Goal: Task Accomplishment & Management: Complete application form

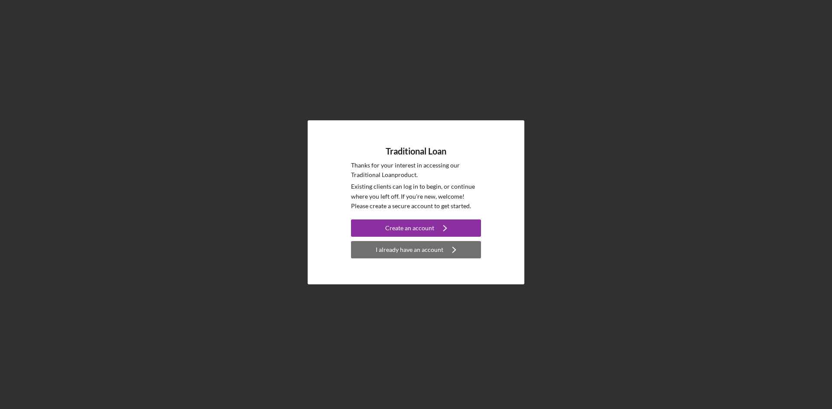
click at [403, 254] on div "I already have an account" at bounding box center [410, 249] width 68 height 17
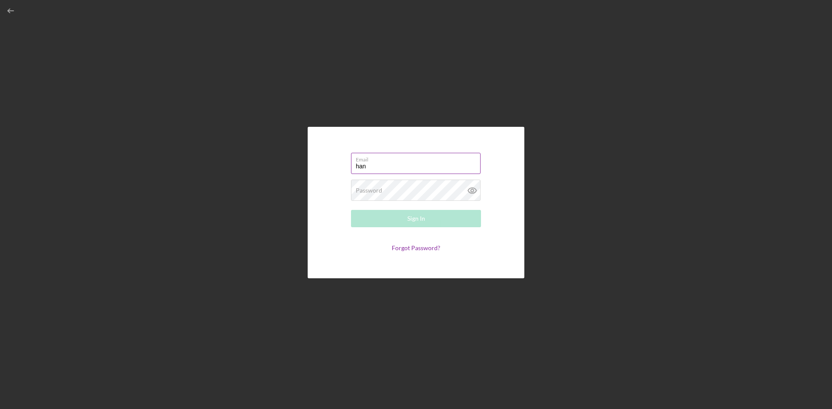
type input "[EMAIL_ADDRESS][DOMAIN_NAME]"
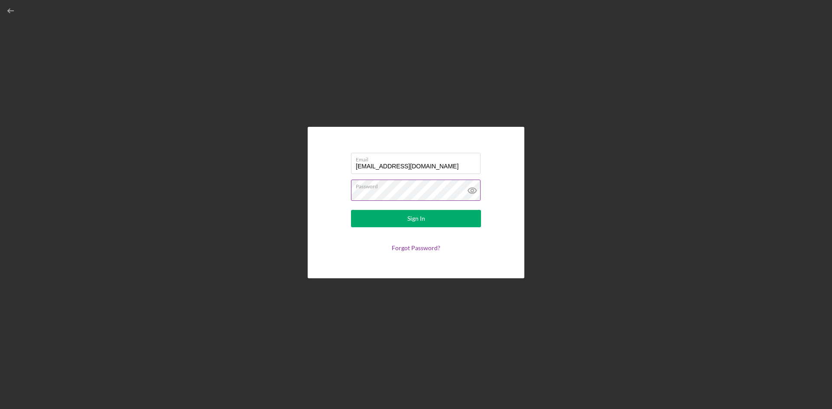
click at [467, 189] on icon at bounding box center [472, 191] width 22 height 22
click at [351, 210] on button "Sign In" at bounding box center [416, 218] width 130 height 17
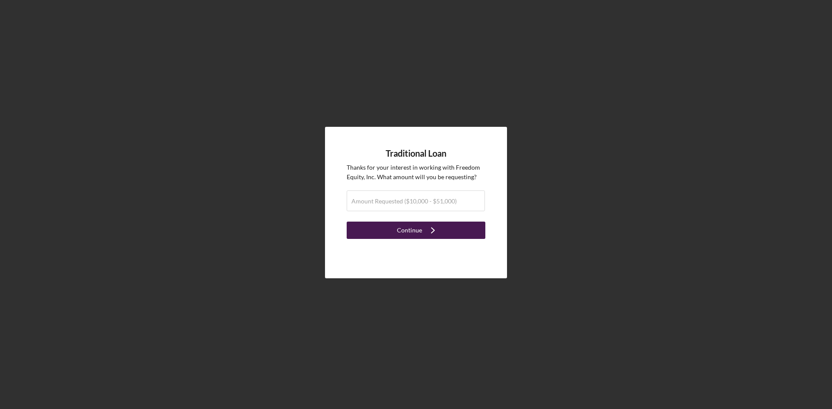
click at [422, 228] on icon "Icon/Navigate" at bounding box center [433, 231] width 22 height 22
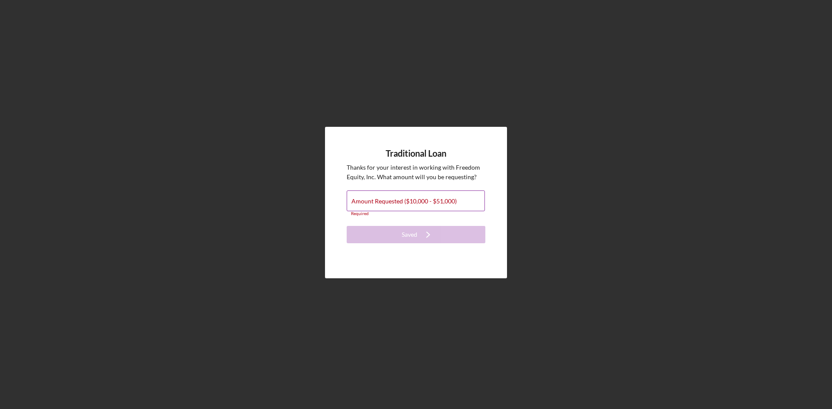
click at [421, 202] on label "Amount Requested ($10,000 - $51,000)" at bounding box center [403, 201] width 105 height 7
click at [421, 202] on input "Amount Requested ($10,000 - $51,000)" at bounding box center [416, 201] width 138 height 21
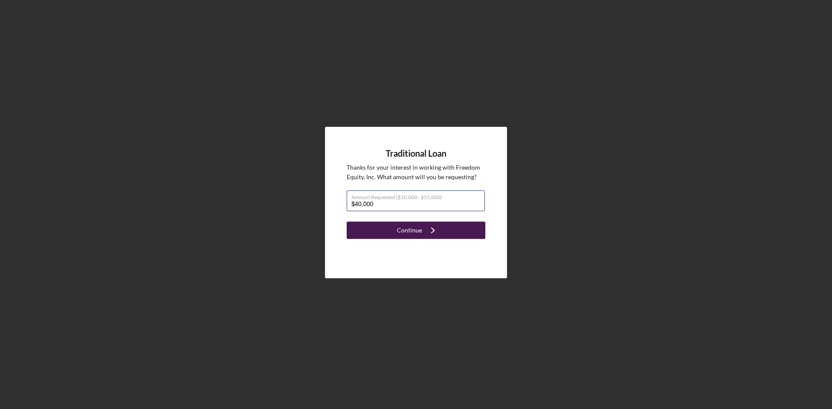
type input "$40,000"
click at [429, 225] on icon "Icon/Navigate" at bounding box center [433, 231] width 22 height 22
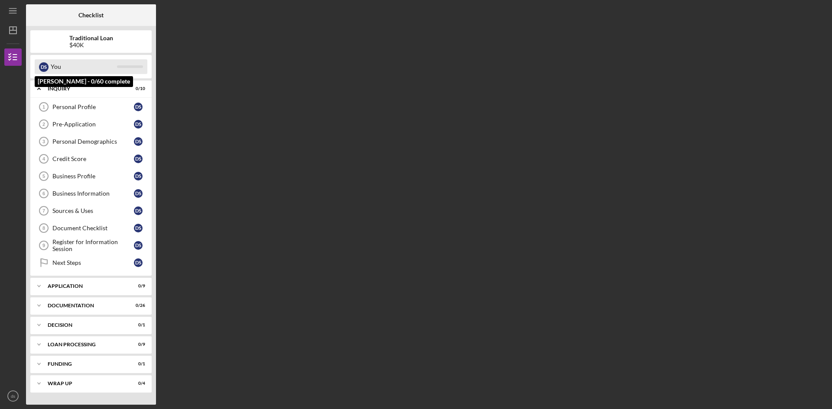
click at [76, 66] on div "You" at bounding box center [84, 66] width 66 height 15
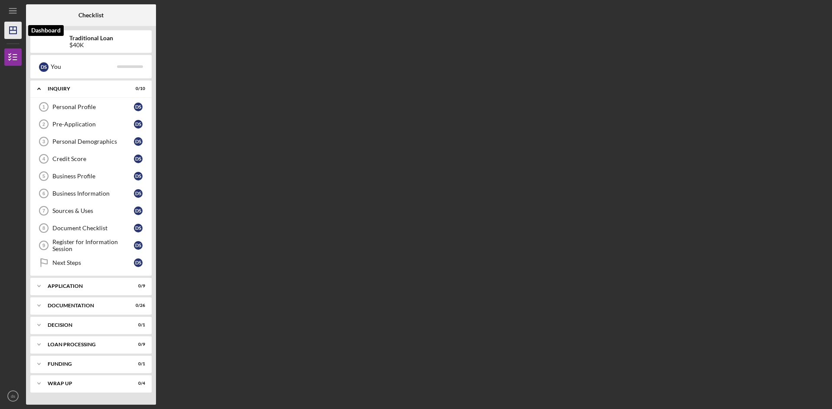
click at [13, 24] on icon "Icon/Dashboard" at bounding box center [13, 30] width 22 height 22
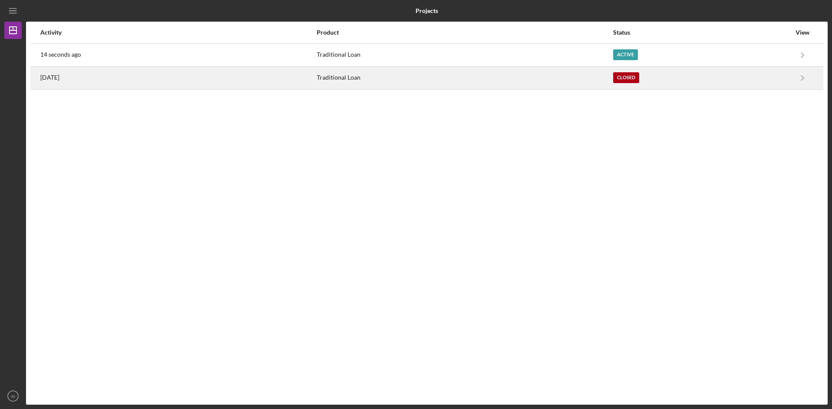
click at [159, 82] on div "[DATE]" at bounding box center [178, 78] width 276 height 22
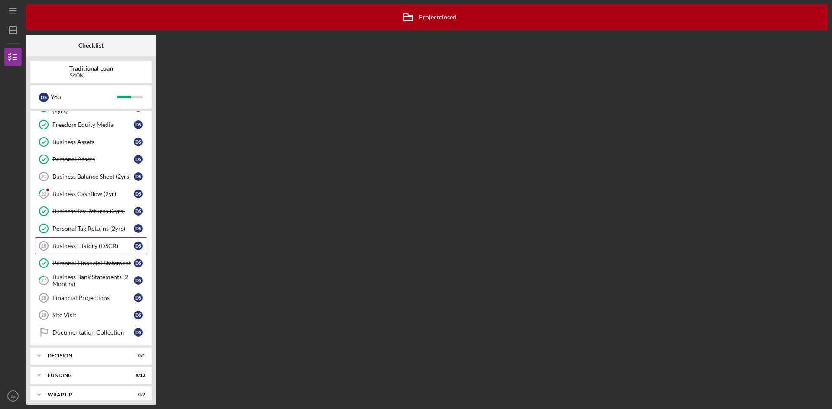
scroll to position [87, 0]
click at [101, 192] on div "Business Cashflow (2yr)" at bounding box center [92, 193] width 81 height 7
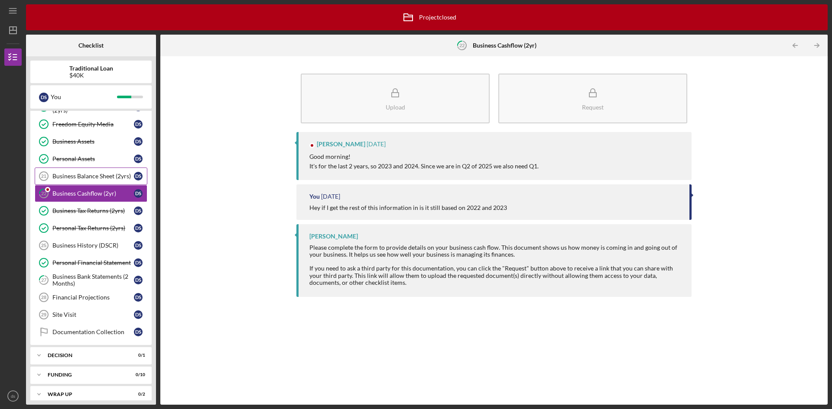
click at [88, 177] on div "Business Balance Sheet (2yrs)" at bounding box center [92, 176] width 81 height 7
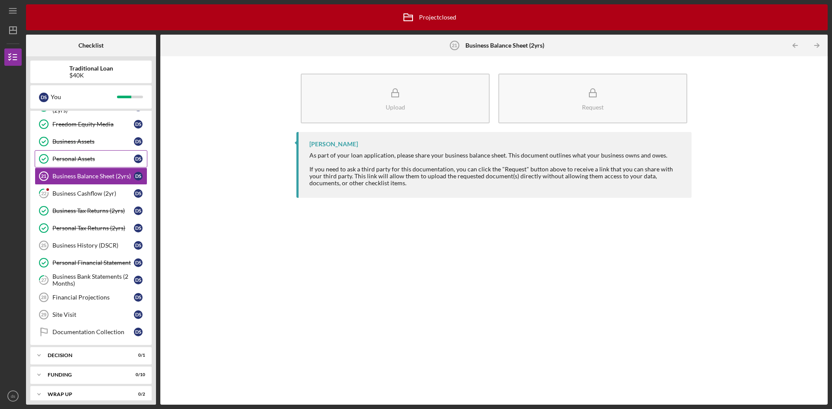
click at [84, 164] on link "Personal Assets Personal Assets d s" at bounding box center [91, 158] width 113 height 17
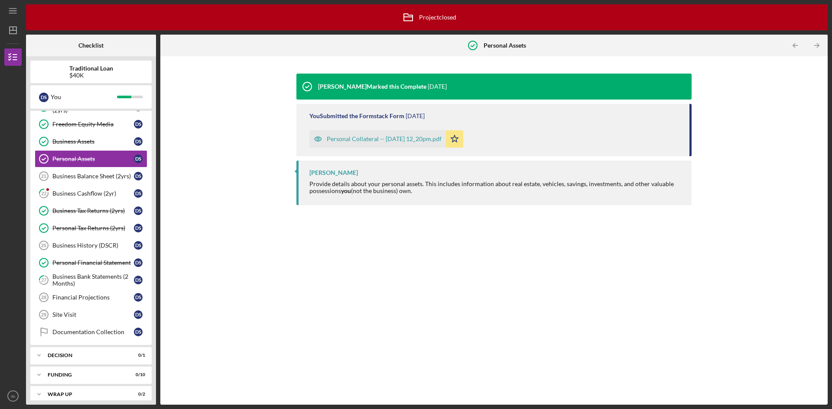
click at [403, 139] on div "Personal Collateral -- [DATE] 12_20pm.pdf" at bounding box center [384, 139] width 115 height 7
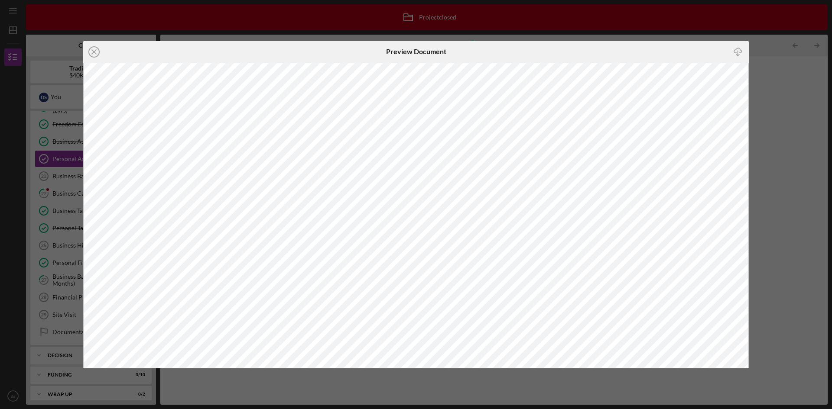
click at [775, 115] on div "Icon/Close Preview Document Icon/Download" at bounding box center [416, 204] width 832 height 409
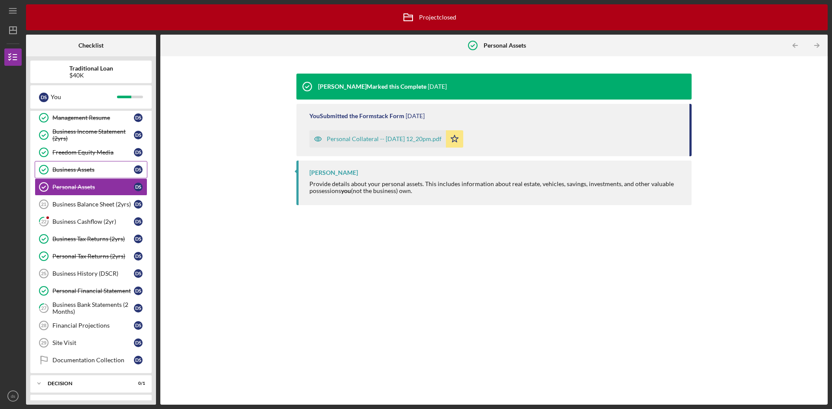
scroll to position [43, 0]
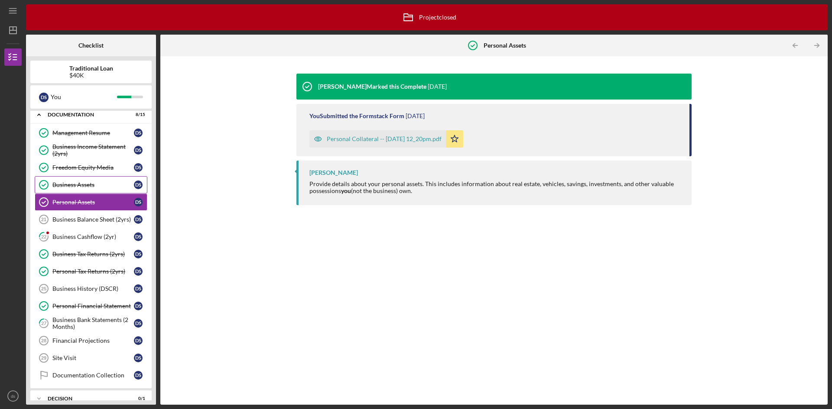
click at [90, 186] on div "Business Assets" at bounding box center [92, 185] width 81 height 7
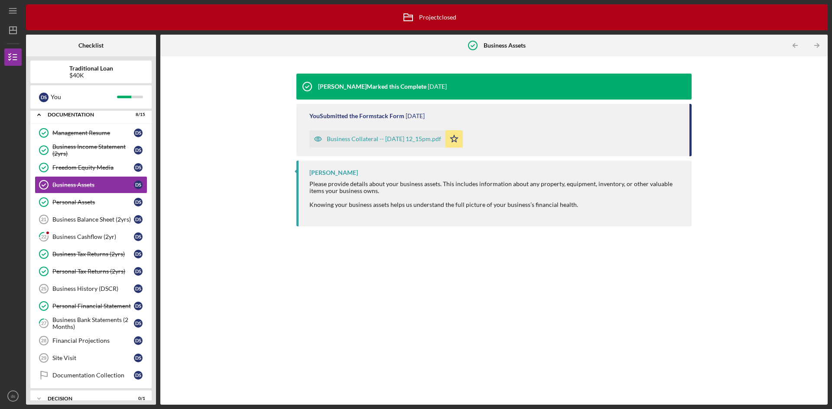
click at [377, 140] on div "Business Collateral -- [DATE] 12_15pm.pdf" at bounding box center [384, 139] width 114 height 7
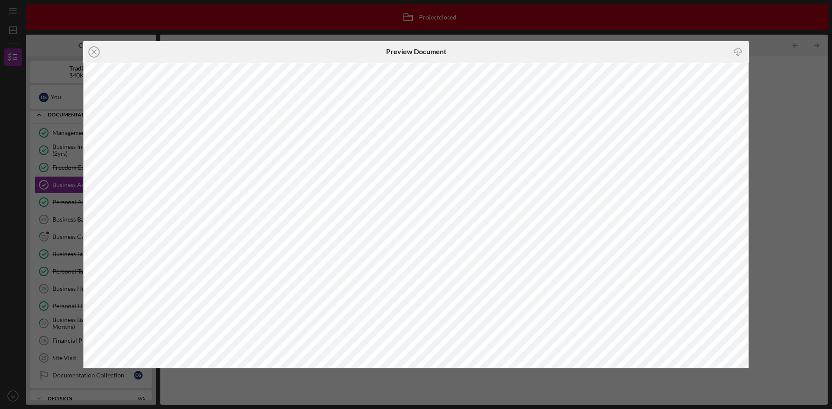
click at [770, 90] on div "Icon/Close Preview Document Icon/Download" at bounding box center [416, 204] width 832 height 409
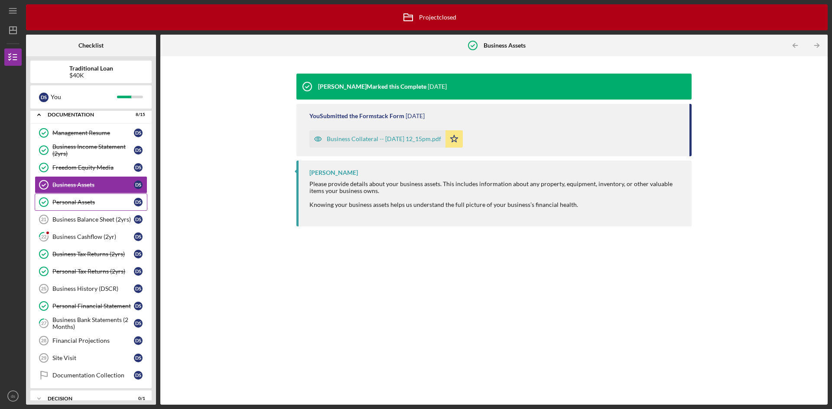
click at [82, 207] on link "Personal Assets Personal Assets d s" at bounding box center [91, 202] width 113 height 17
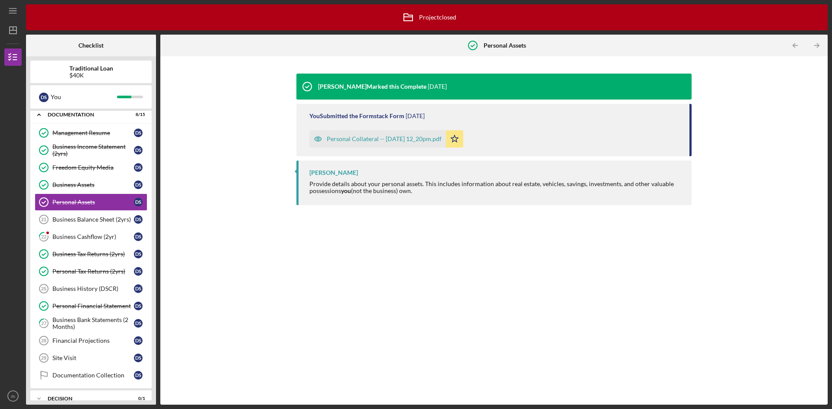
click at [389, 133] on div "Personal Collateral -- [DATE] 12_20pm.pdf" at bounding box center [377, 138] width 136 height 17
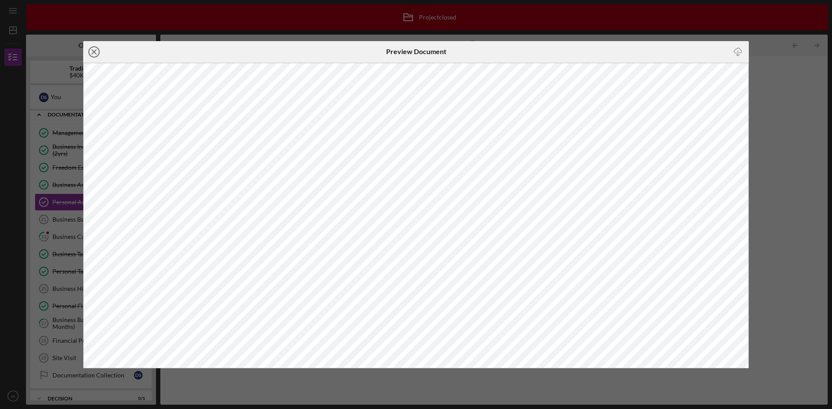
click at [98, 49] on icon "Icon/Close" at bounding box center [94, 52] width 22 height 22
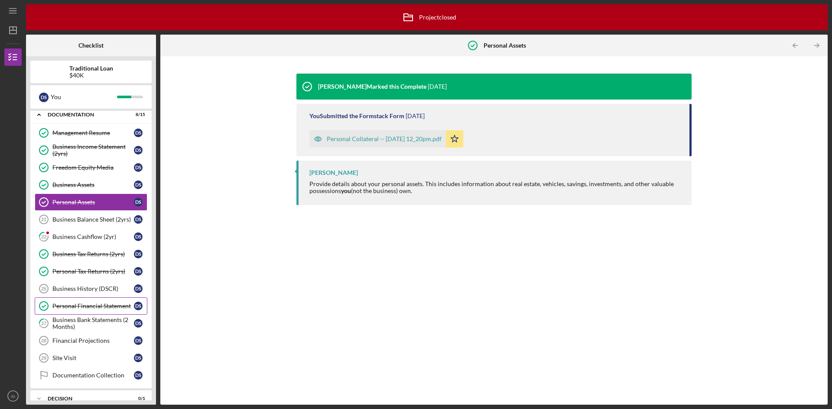
click at [120, 303] on div "Personal Financial Statement" at bounding box center [92, 306] width 81 height 7
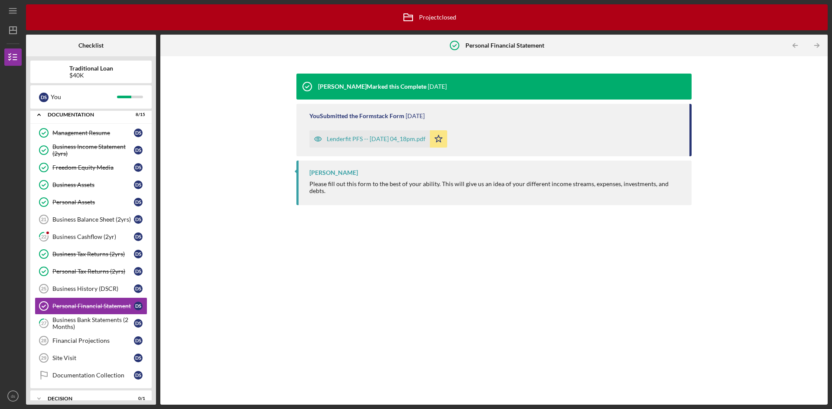
click at [362, 136] on div "Lenderfit PFS -- [DATE] 04_18pm.pdf" at bounding box center [376, 139] width 99 height 7
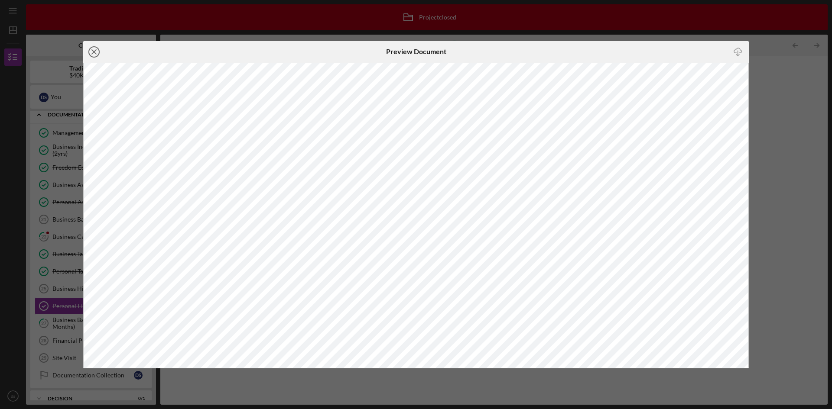
click at [95, 55] on icon "Icon/Close" at bounding box center [94, 52] width 22 height 22
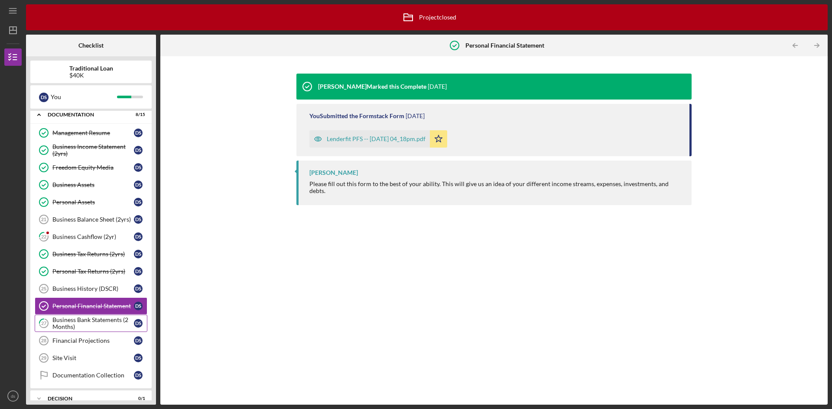
click at [103, 326] on div "Business Bank Statements (2 Months)" at bounding box center [92, 324] width 81 height 14
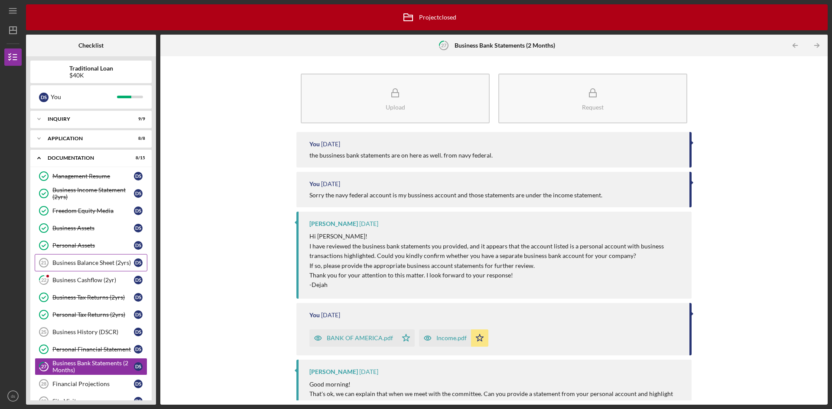
scroll to position [43, 0]
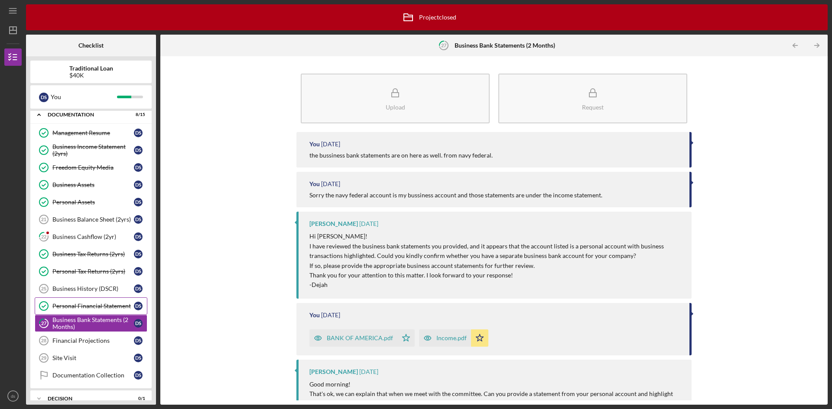
click at [99, 309] on div "Personal Financial Statement" at bounding box center [92, 306] width 81 height 7
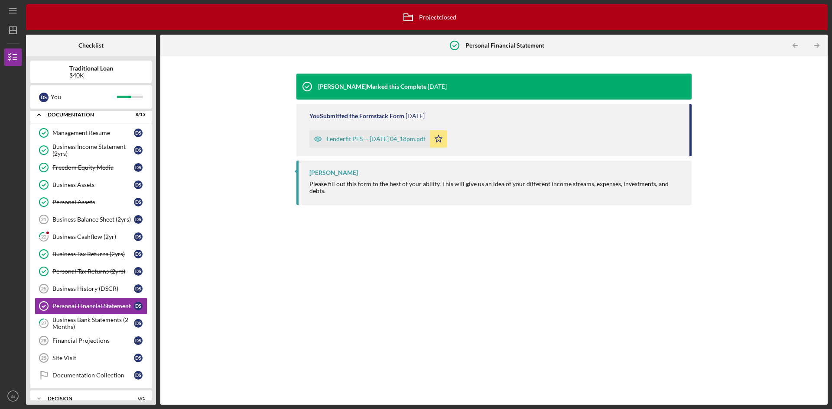
click at [404, 137] on div "Lenderfit PFS -- [DATE] 04_18pm.pdf" at bounding box center [376, 139] width 99 height 7
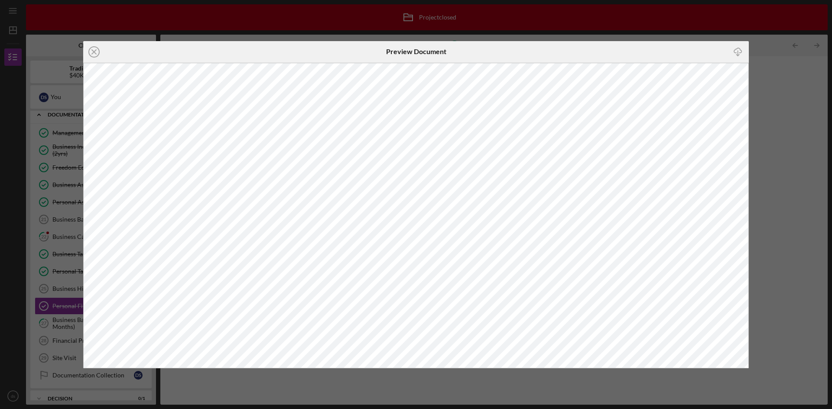
click at [755, 96] on div "Icon/Close Preview Document Icon/Download" at bounding box center [416, 204] width 832 height 409
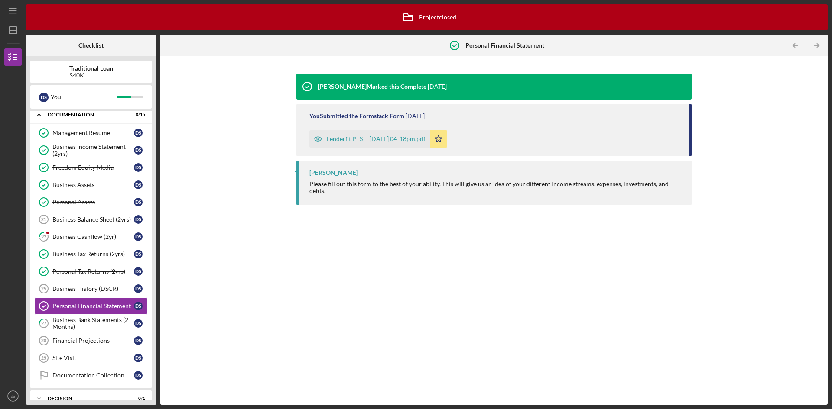
click at [383, 146] on div "Lenderfit PFS -- [DATE] 04_18pm.pdf" at bounding box center [369, 138] width 120 height 17
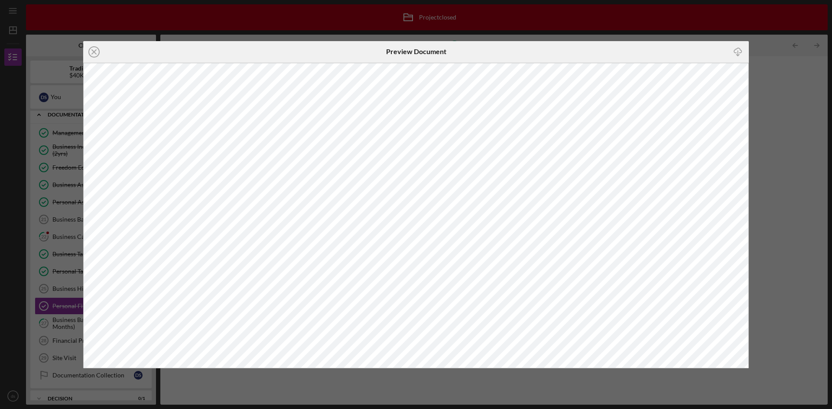
click at [780, 108] on div "Icon/Close Preview Document Icon/Download" at bounding box center [416, 204] width 832 height 409
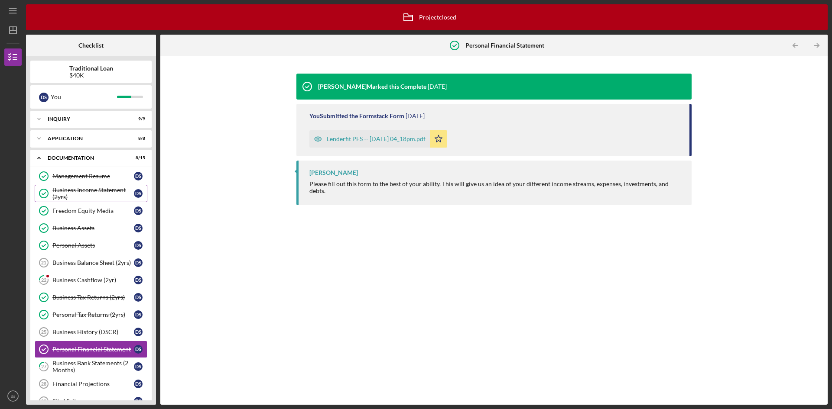
click at [103, 189] on div "Business Income Statement (2yrs)" at bounding box center [92, 194] width 81 height 14
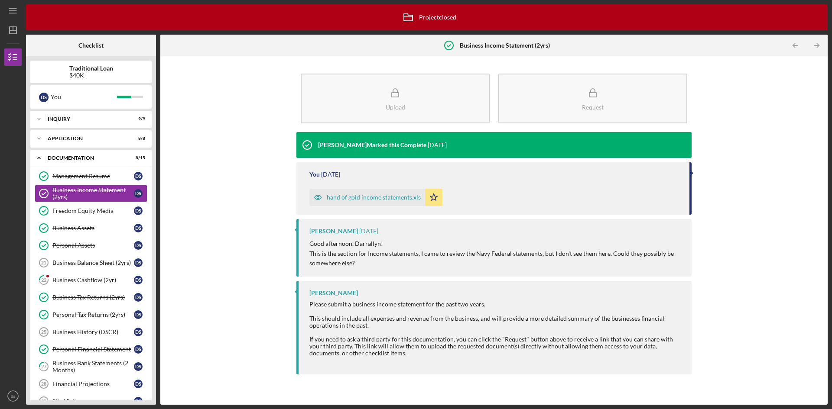
click at [348, 200] on div "hand of gold income statements.xls" at bounding box center [374, 197] width 94 height 7
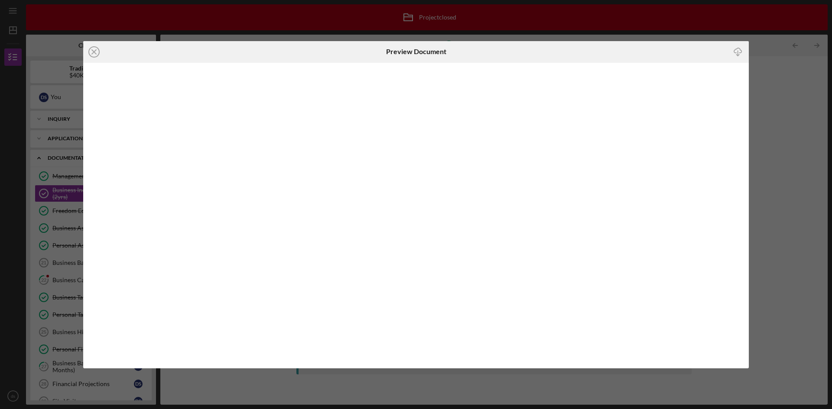
click at [770, 85] on div "Icon/Close Preview Document Icon/Download" at bounding box center [416, 204] width 832 height 409
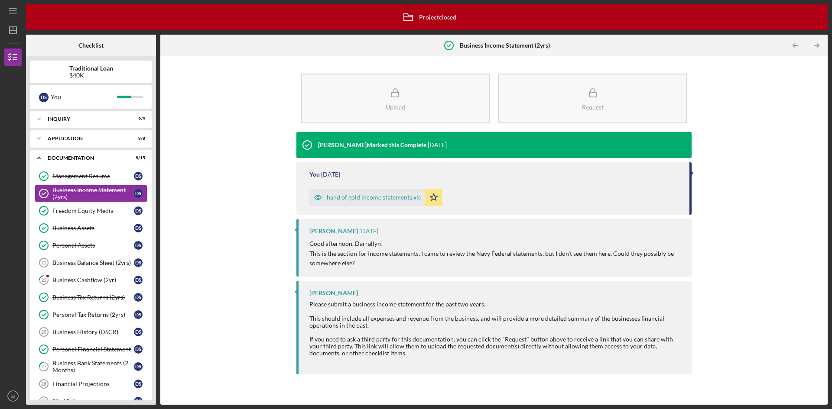
click at [392, 199] on div "hand of gold income statements.xls" at bounding box center [374, 197] width 94 height 7
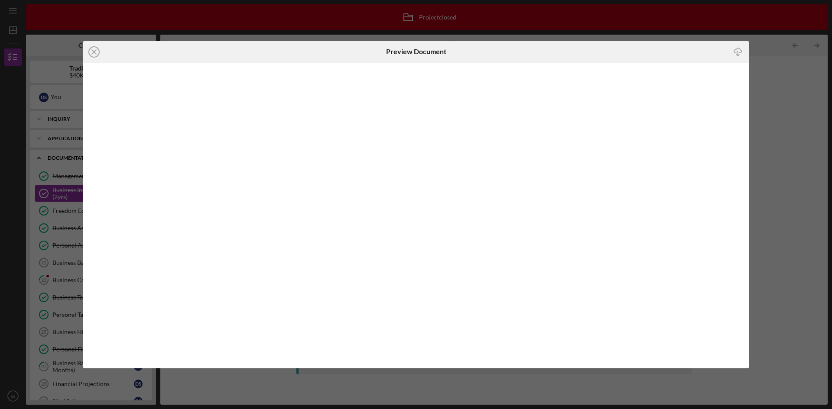
click at [785, 78] on div "Icon/Close Preview Document Icon/Download" at bounding box center [416, 204] width 832 height 409
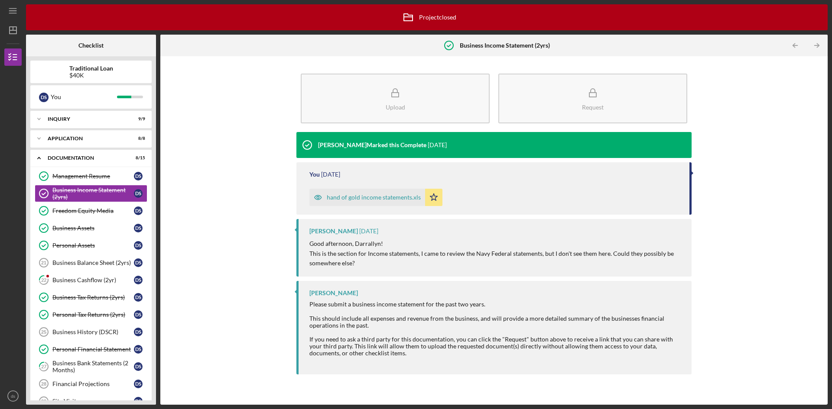
drag, startPoint x: 378, startPoint y: 195, endPoint x: 353, endPoint y: 199, distance: 25.5
click at [353, 199] on div "hand of gold income statements.xls" at bounding box center [374, 197] width 94 height 7
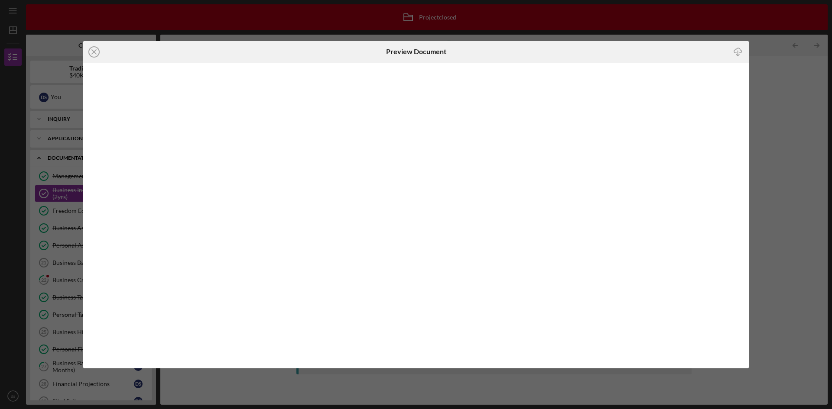
drag, startPoint x: 734, startPoint y: 54, endPoint x: 699, endPoint y: 45, distance: 36.8
click at [695, 43] on div "Icon/Download" at bounding box center [638, 52] width 222 height 22
click at [738, 54] on line "button" at bounding box center [738, 53] width 0 height 5
drag, startPoint x: 800, startPoint y: 9, endPoint x: 766, endPoint y: 75, distance: 74.6
click at [766, 75] on div "Icon/Close Preview Document Icon/Download" at bounding box center [416, 204] width 832 height 409
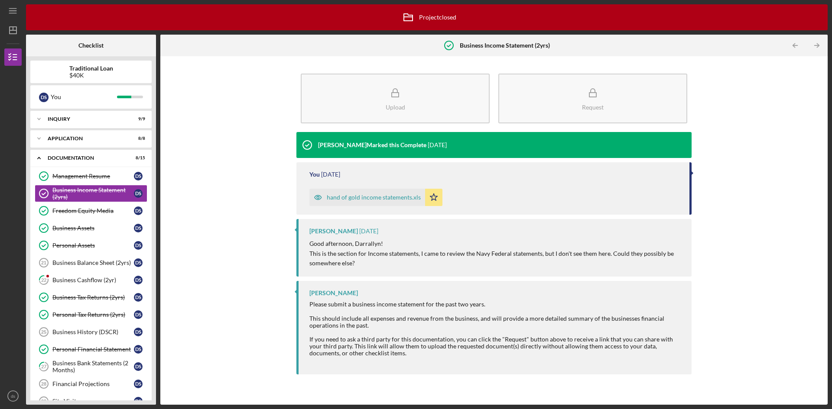
click at [350, 194] on div "hand of gold income statements.xls" at bounding box center [367, 197] width 116 height 17
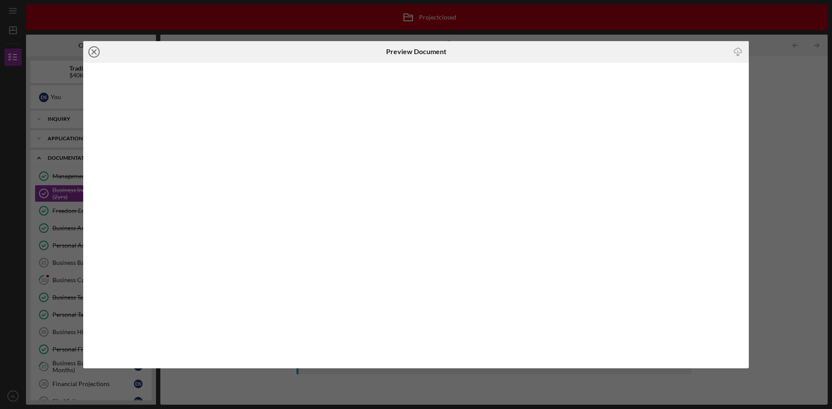
click at [97, 51] on icon "Icon/Close" at bounding box center [94, 52] width 22 height 22
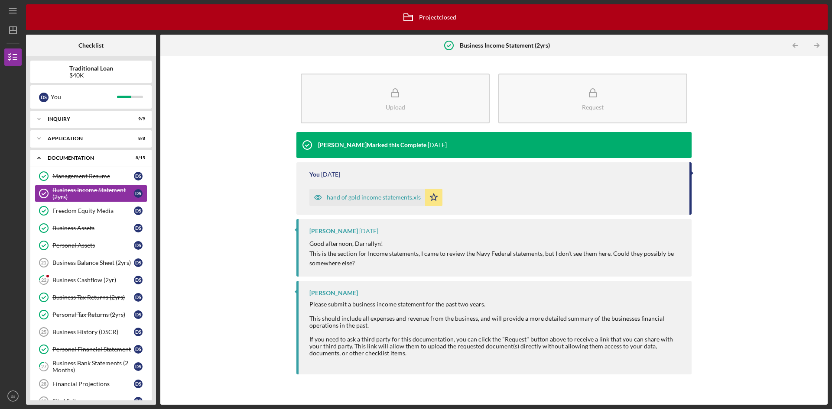
click at [16, 87] on div at bounding box center [12, 146] width 17 height 161
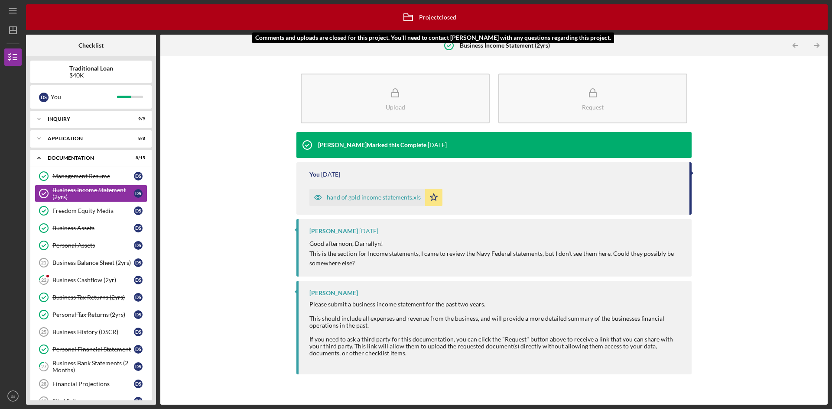
click at [812, 18] on div "Icon/Archived Project closed Icon/Info" at bounding box center [427, 17] width 802 height 26
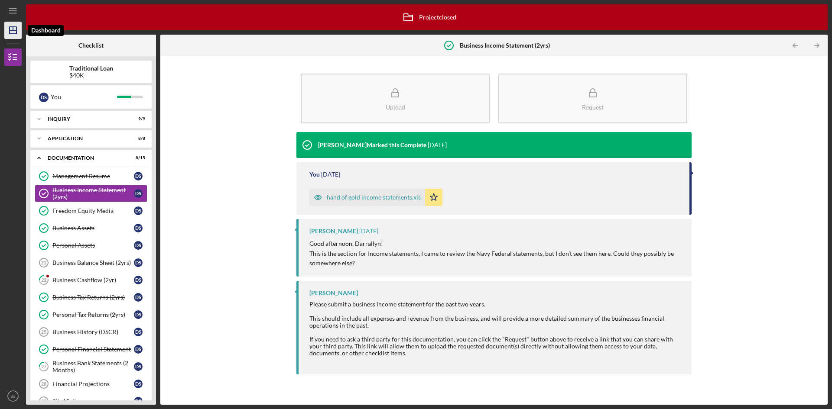
click at [10, 35] on icon "Icon/Dashboard" at bounding box center [13, 30] width 22 height 22
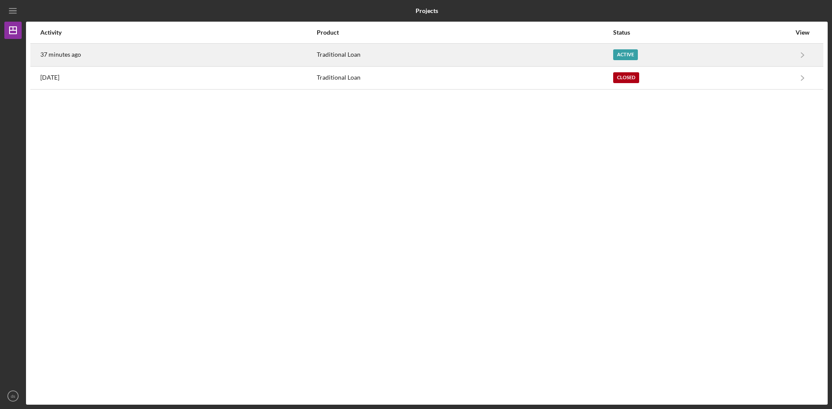
click at [312, 55] on div "37 minutes ago" at bounding box center [178, 55] width 276 height 22
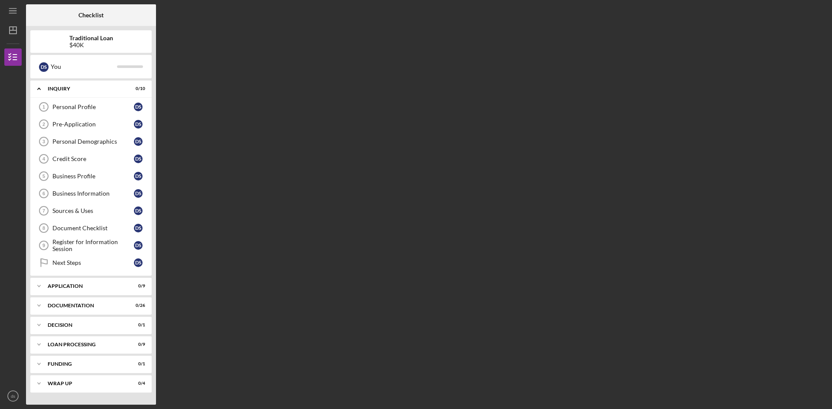
click at [12, 39] on nav "Icon/Menu Icon/Dashboard Dashboard Traditional Loan Checklist Icon/Table Pagina…" at bounding box center [15, 202] width 22 height 405
click at [10, 30] on line "button" at bounding box center [13, 30] width 7 height 0
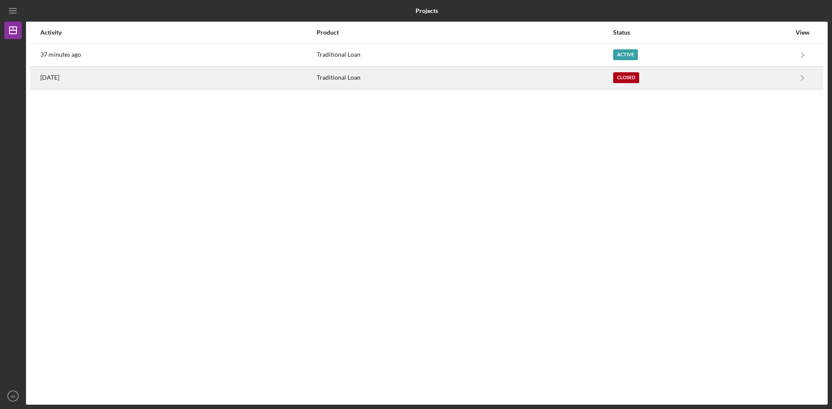
click at [127, 82] on div "[DATE]" at bounding box center [178, 78] width 276 height 22
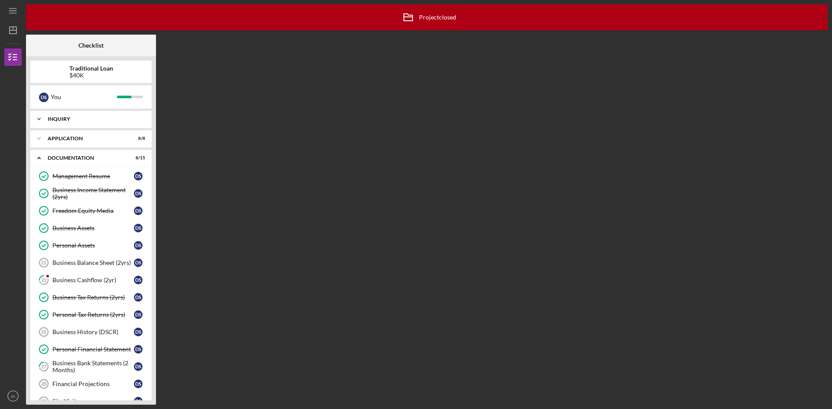
click at [120, 118] on div "Inquiry" at bounding box center [94, 119] width 93 height 5
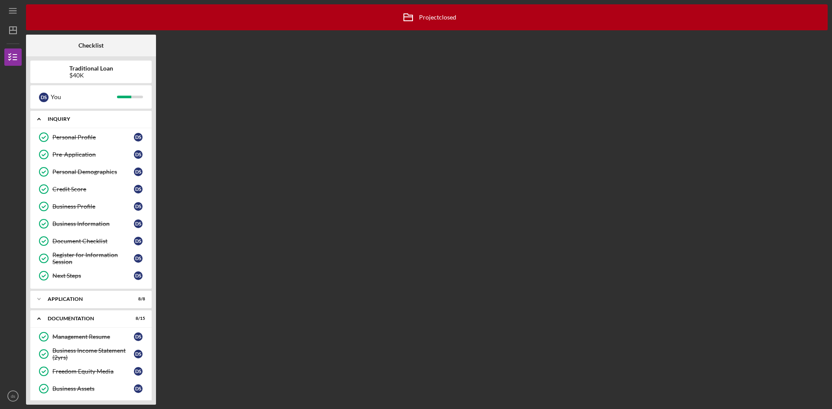
click at [110, 120] on div "Inquiry" at bounding box center [94, 119] width 93 height 5
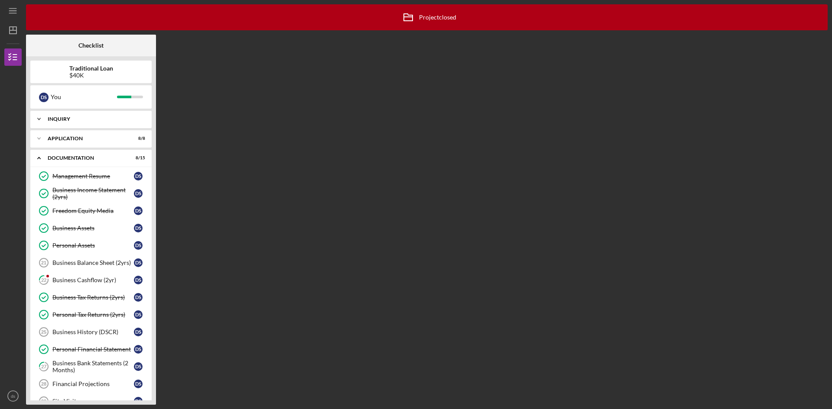
click at [104, 116] on div "Icon/Expander Inquiry 9 / 9" at bounding box center [90, 118] width 121 height 17
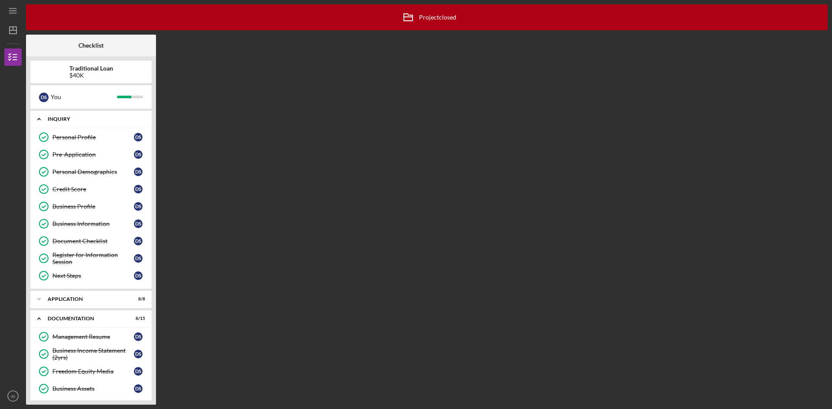
click at [90, 116] on div "Icon/Expander Inquiry 9 / 9" at bounding box center [90, 119] width 121 height 18
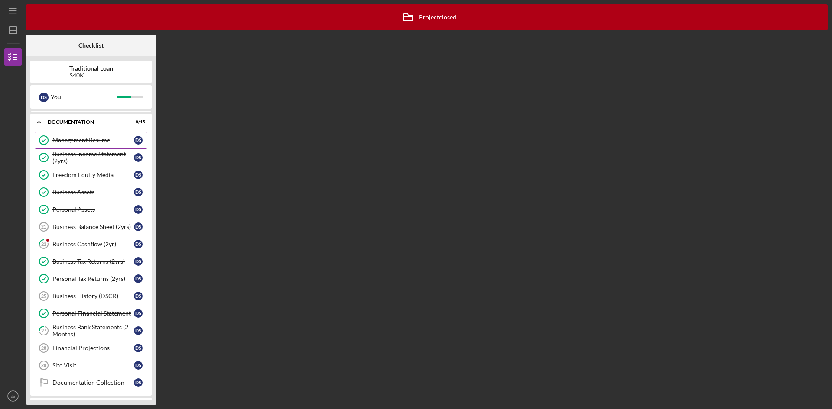
scroll to position [7, 0]
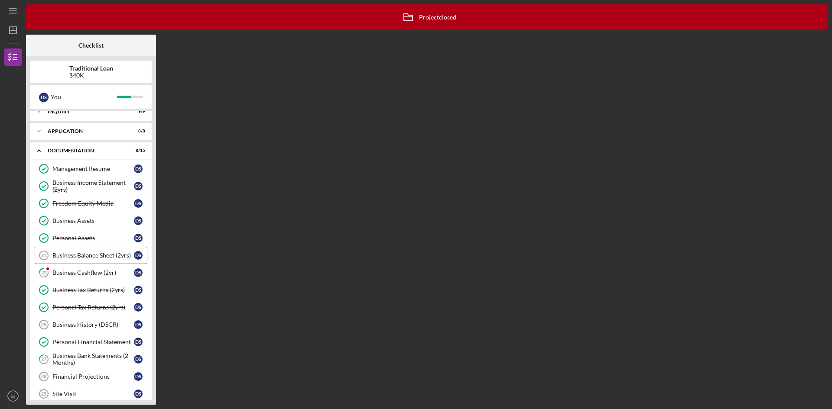
click at [92, 258] on div "Business Balance Sheet (2yrs)" at bounding box center [92, 255] width 81 height 7
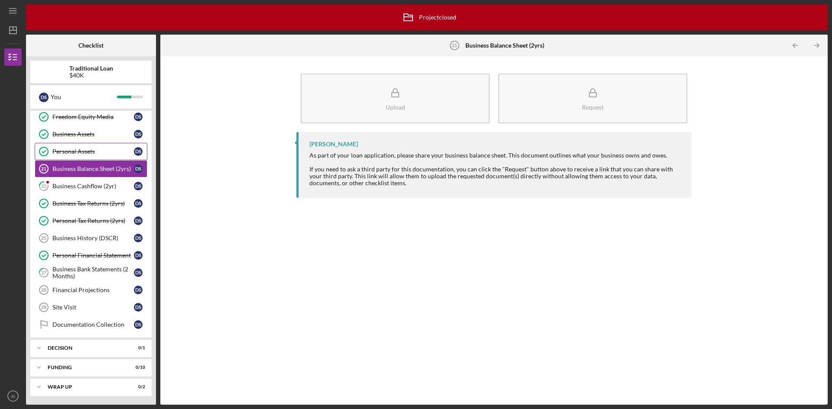
scroll to position [51, 0]
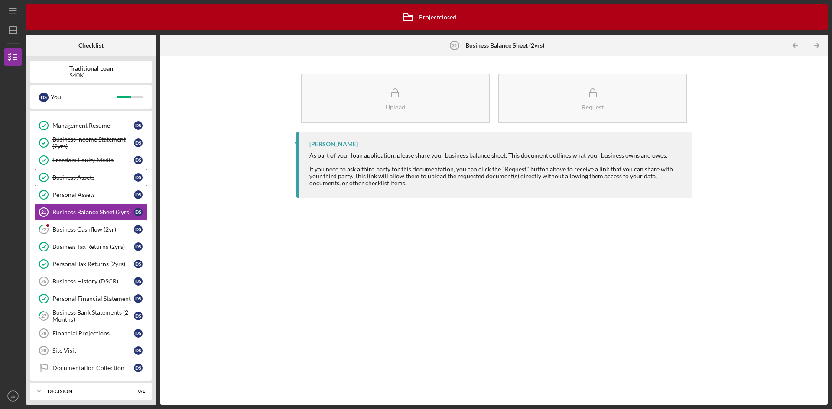
click at [88, 179] on div "Business Assets" at bounding box center [92, 177] width 81 height 7
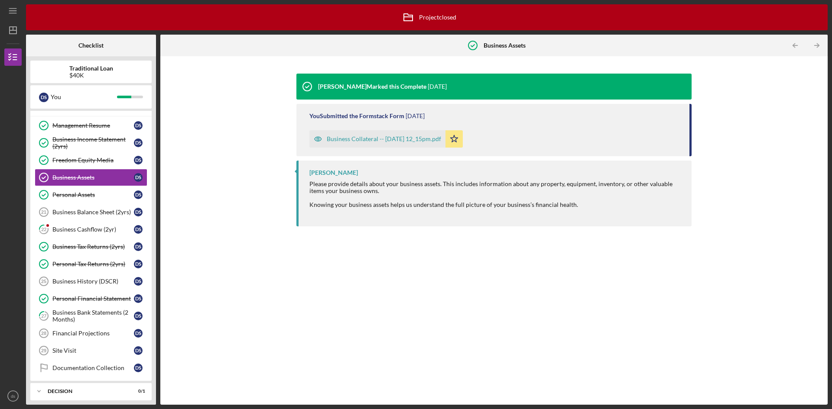
click at [346, 145] on div "Business Collateral -- [DATE] 12_15pm.pdf" at bounding box center [377, 138] width 136 height 17
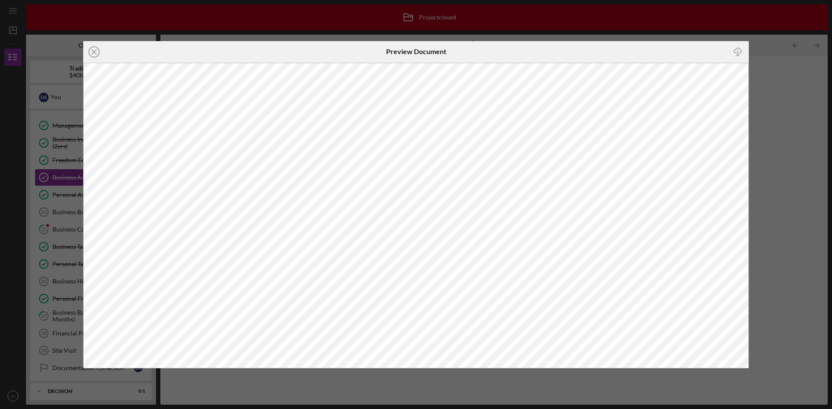
click at [769, 130] on div "Icon/Close Preview Document Icon/Download" at bounding box center [416, 204] width 832 height 409
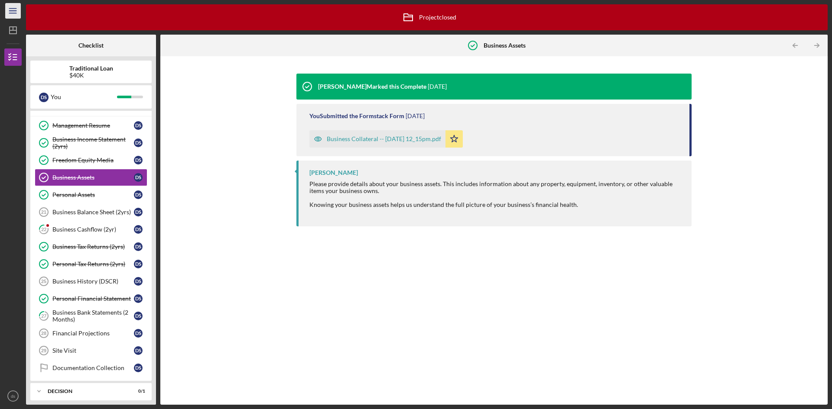
click at [12, 8] on icon "Icon/Menu" at bounding box center [12, 10] width 19 height 19
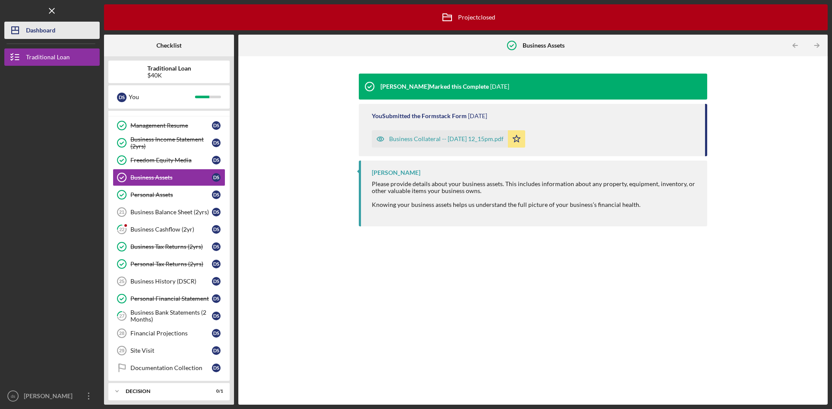
click at [37, 30] on div "Dashboard" at bounding box center [40, 31] width 29 height 19
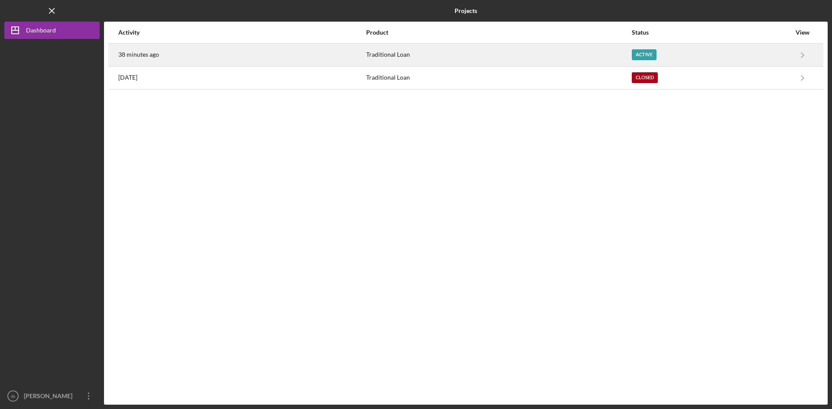
click at [367, 61] on div "Traditional Loan" at bounding box center [498, 55] width 265 height 22
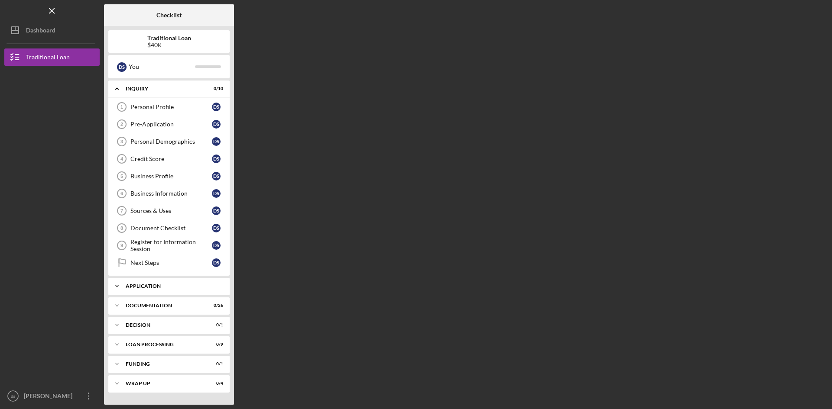
click at [160, 287] on div "Application" at bounding box center [172, 286] width 93 height 5
click at [160, 288] on div "Application" at bounding box center [172, 286] width 93 height 5
click at [164, 308] on div "Documentation" at bounding box center [172, 305] width 93 height 5
click at [12, 188] on div at bounding box center [51, 146] width 95 height 161
click at [51, 11] on icon "Icon/Menu Close" at bounding box center [51, 10] width 19 height 19
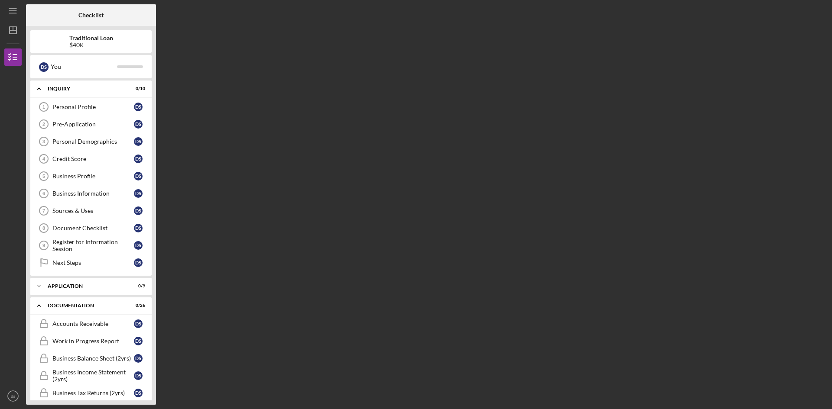
drag, startPoint x: 258, startPoint y: 86, endPoint x: 238, endPoint y: 78, distance: 21.0
click at [257, 86] on div "Checklist Traditional Loan $40K d s You Icon/Expander Inquiry 0 / 10 Personal P…" at bounding box center [427, 204] width 802 height 401
click at [13, 35] on icon "Icon/Dashboard" at bounding box center [13, 30] width 22 height 22
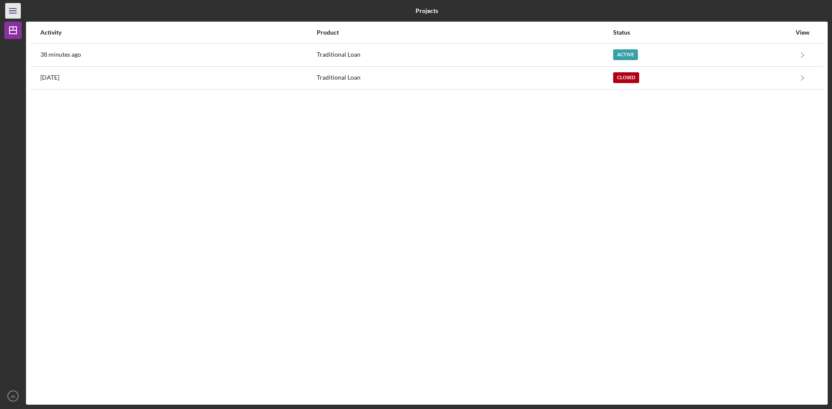
click at [10, 11] on line "button" at bounding box center [12, 11] width 7 height 0
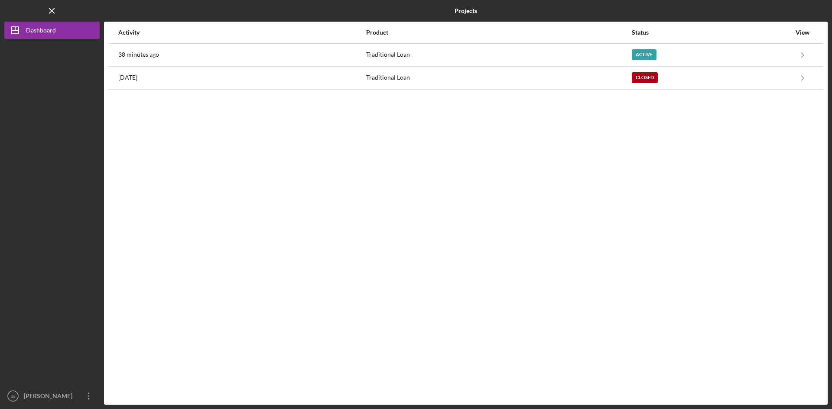
click at [68, 81] on div at bounding box center [51, 213] width 95 height 349
click at [44, 11] on icon "Icon/Menu Close" at bounding box center [51, 10] width 19 height 19
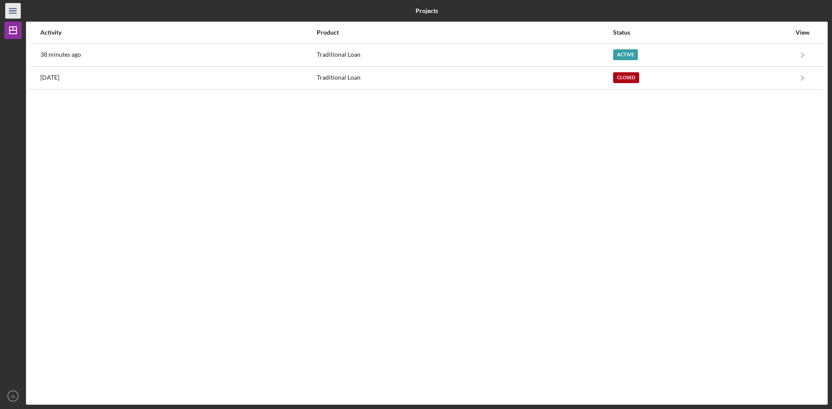
click at [19, 14] on icon "Icon/Menu" at bounding box center [12, 10] width 19 height 19
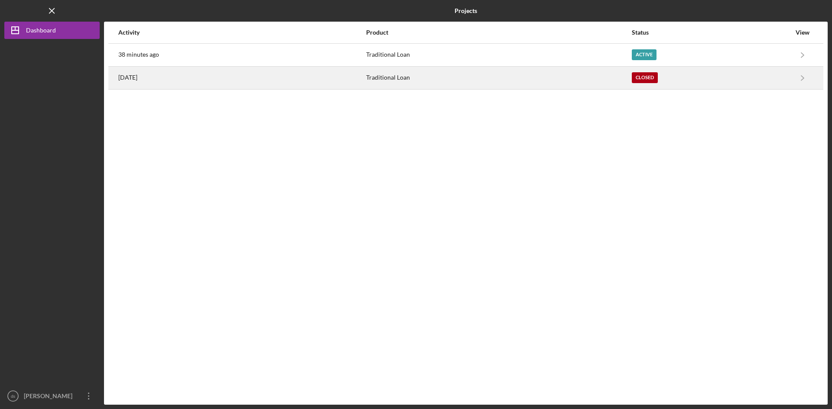
click at [200, 84] on div "[DATE]" at bounding box center [241, 78] width 247 height 22
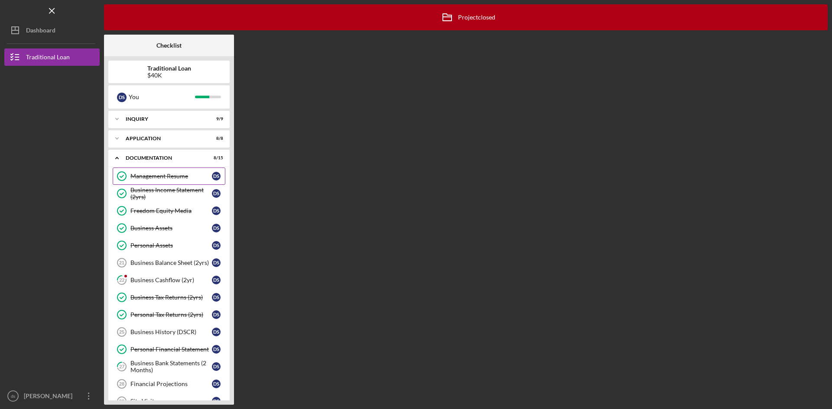
click at [188, 177] on div "Management Resume" at bounding box center [170, 176] width 81 height 7
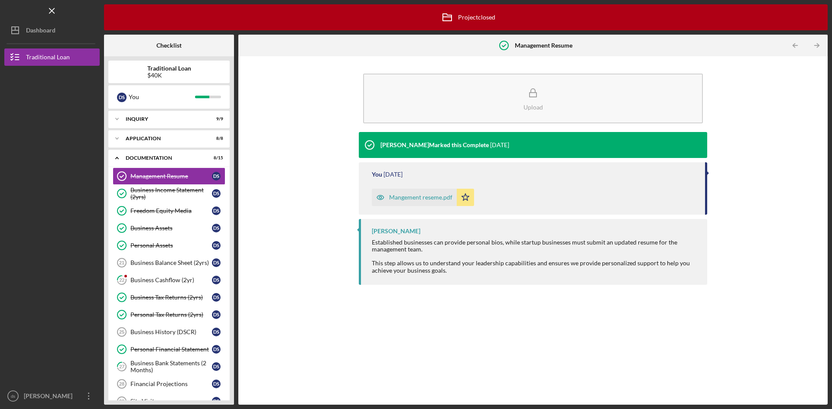
click at [413, 201] on div "Mangement reseme.pdf" at bounding box center [420, 197] width 63 height 7
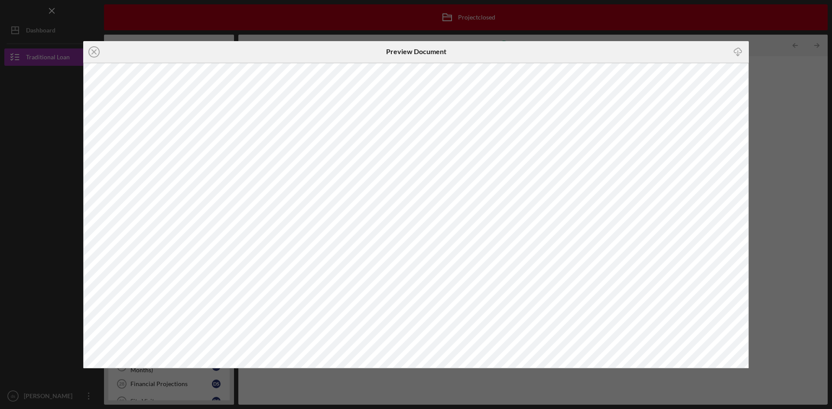
click at [56, 145] on div "Icon/Close Preview Document Icon/Download" at bounding box center [416, 204] width 832 height 409
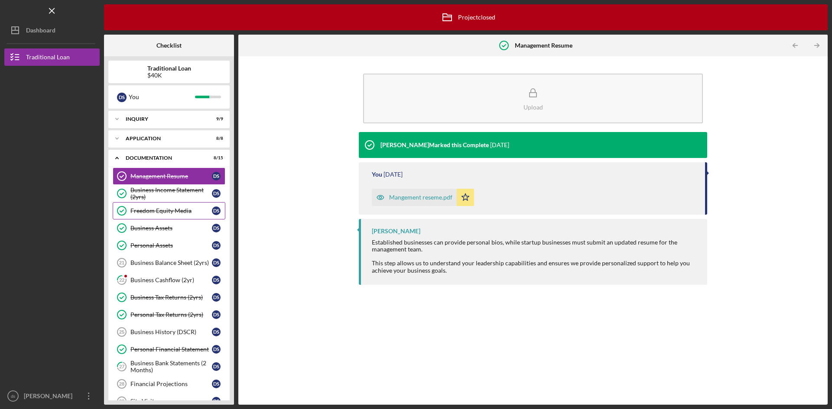
drag, startPoint x: 172, startPoint y: 214, endPoint x: 182, endPoint y: 214, distance: 9.5
click at [172, 214] on div "Freedom Equity Media" at bounding box center [170, 211] width 81 height 7
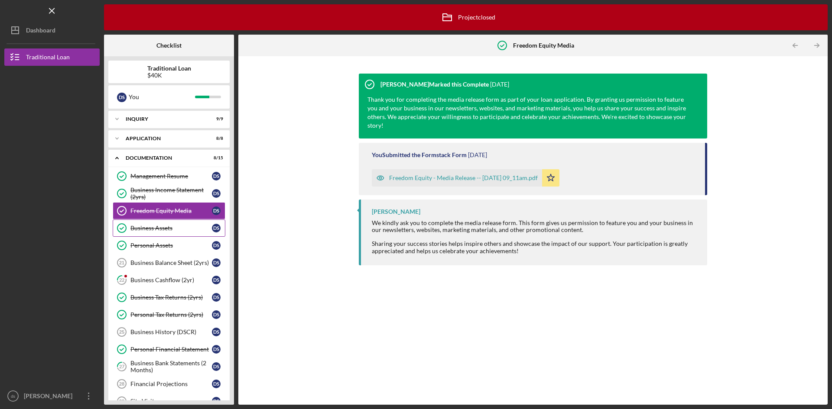
click at [179, 228] on div "Business Assets" at bounding box center [170, 228] width 81 height 7
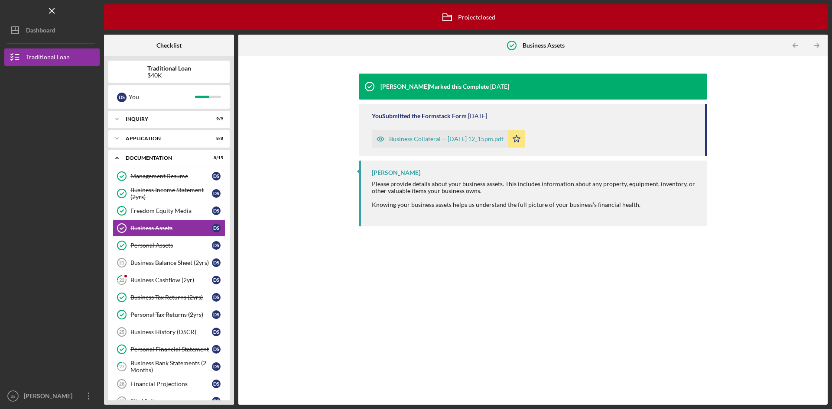
click at [441, 142] on div "Business Collateral -- [DATE] 12_15pm.pdf" at bounding box center [446, 139] width 114 height 7
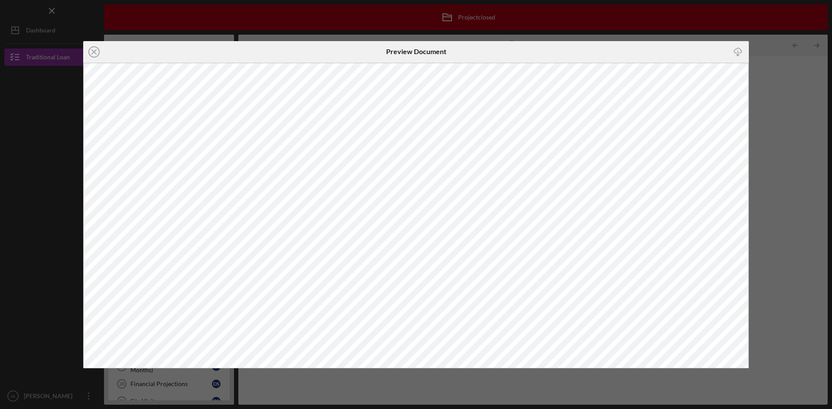
click at [767, 140] on div "Icon/Close Preview Document Icon/Download" at bounding box center [416, 204] width 832 height 409
